Goal: Find specific page/section: Find specific page/section

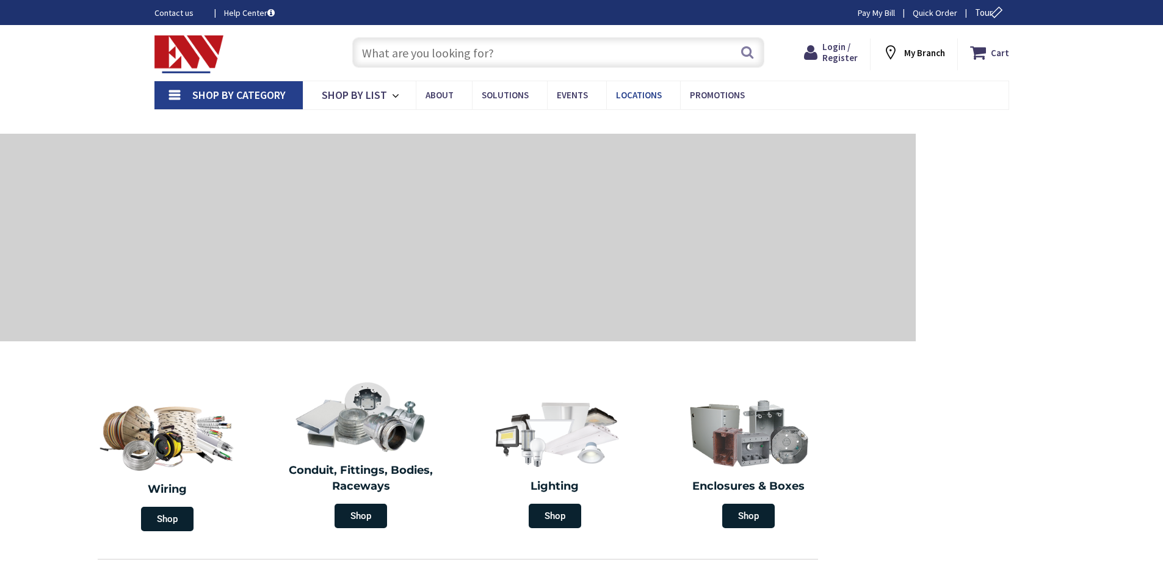
click at [644, 98] on span "Locations" at bounding box center [639, 95] width 46 height 12
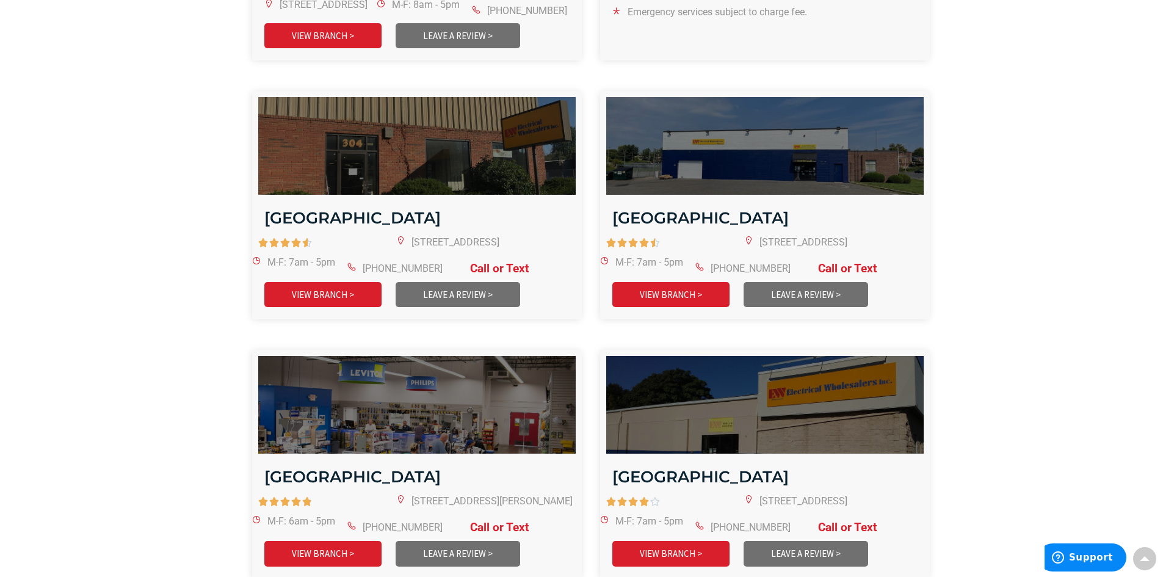
scroll to position [1527, 0]
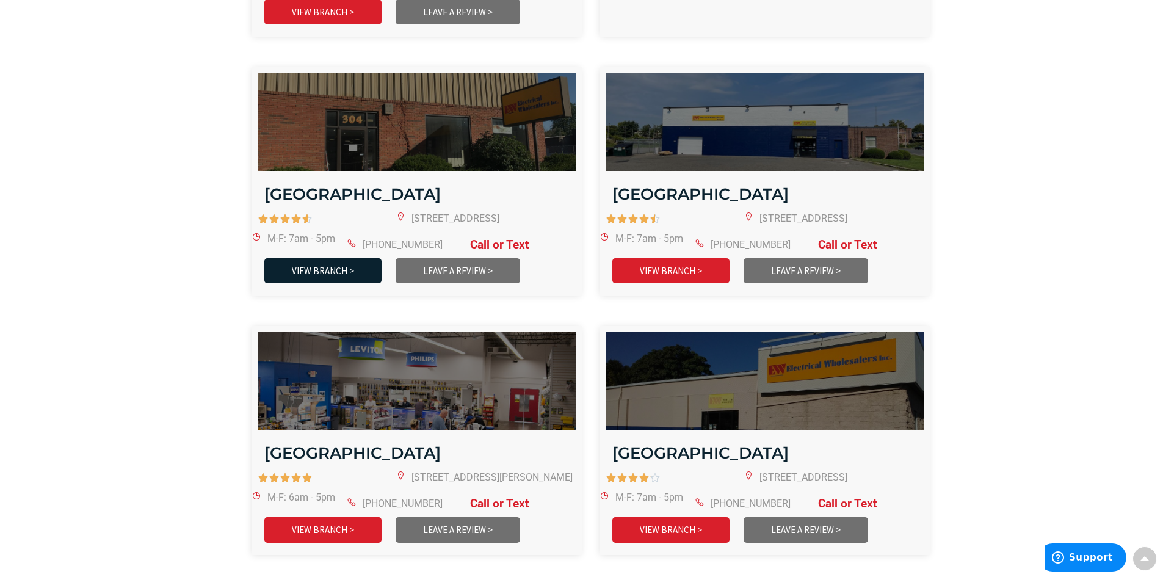
click at [335, 258] on link "VIEW BRANCH >" at bounding box center [322, 270] width 117 height 25
